Goal: Task Accomplishment & Management: Complete application form

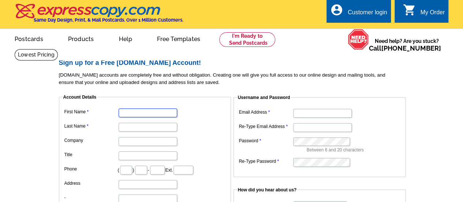
click at [135, 114] on input "First Name" at bounding box center [148, 112] width 59 height 9
type input "[PERSON_NAME]"
type input "Altuzarra"
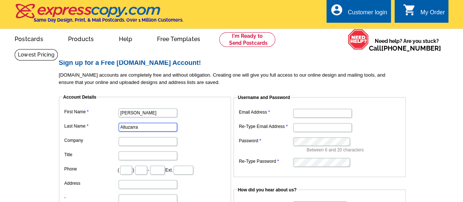
type input "347"
type input "744"
type input "8850"
type input "[STREET_ADDRESS]"
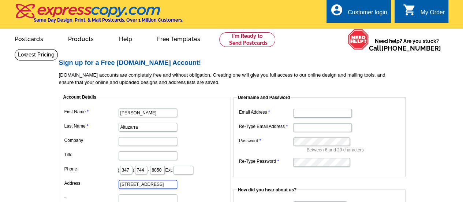
type input "B62"
type input "[GEOGRAPHIC_DATA]"
select select "NY"
type input "11375"
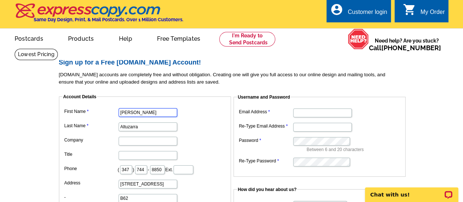
scroll to position [37, 0]
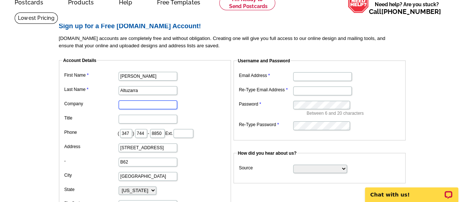
click at [146, 104] on input "Company" at bounding box center [148, 104] width 59 height 9
type input "Weichert Properties"
click at [144, 121] on input "Title" at bounding box center [148, 118] width 59 height 9
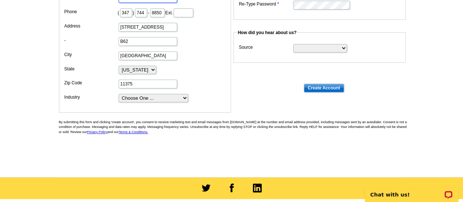
scroll to position [146, 0]
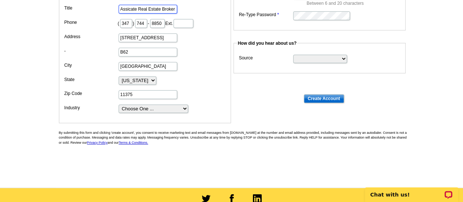
type input "Assicate Real Estate Broker"
click at [143, 106] on select "Choose One ... Residential Real Estate Accounting Agriculture Architecture Arts…" at bounding box center [153, 108] width 69 height 8
select select "3"
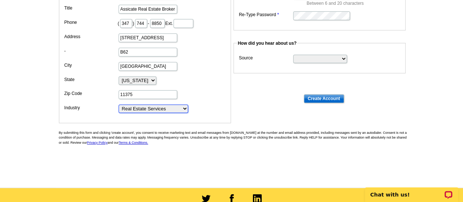
click at [119, 104] on select "Choose One ... Residential Real Estate Accounting Agriculture Architecture Arts…" at bounding box center [153, 108] width 69 height 8
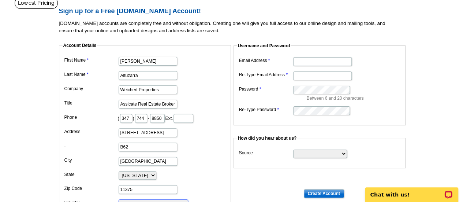
scroll to position [37, 0]
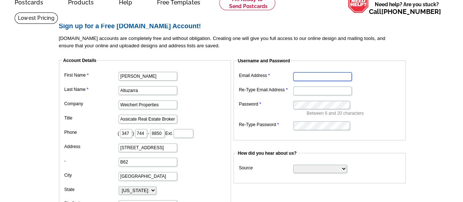
click at [300, 79] on input "Email Address" at bounding box center [322, 76] width 59 height 9
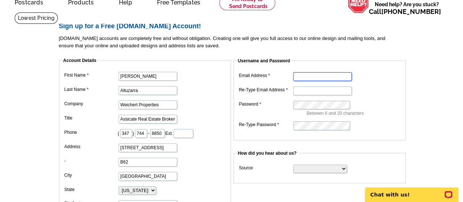
click at [303, 75] on input "Email Address" at bounding box center [322, 76] width 59 height 9
type input "[EMAIL_ADDRESS][DOMAIN_NAME]"
click at [312, 94] on input "Re-Type Email Address" at bounding box center [322, 90] width 59 height 9
type input "R@ckyloaf25"
drag, startPoint x: 327, startPoint y: 91, endPoint x: 280, endPoint y: 90, distance: 46.8
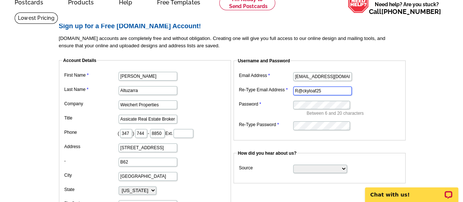
click at [280, 90] on dl "Email Address [EMAIL_ADDRESS][DOMAIN_NAME] Re-Type Email Address R@ckyloaf25 Pa…" at bounding box center [319, 100] width 165 height 60
click at [320, 92] on input "Re-Type Email Address" at bounding box center [322, 90] width 59 height 9
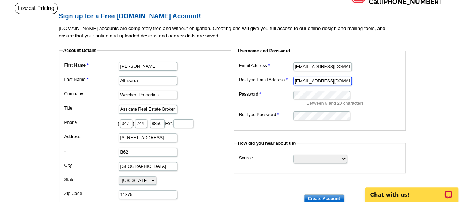
scroll to position [73, 0]
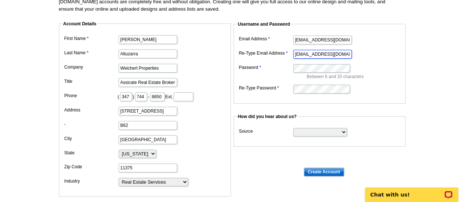
type input "[EMAIL_ADDRESS][DOMAIN_NAME]"
click at [310, 131] on select "Search Engine Television Ad Direct Mail Postcard Email Referred by a friend Oth…" at bounding box center [320, 132] width 54 height 8
select select "other"
click at [293, 128] on select "Search Engine Television Ad Direct Mail Postcard Email Referred by a friend Oth…" at bounding box center [320, 132] width 54 height 8
click at [329, 172] on input "Create Account" at bounding box center [324, 171] width 40 height 9
